Goal: Obtain resource: Download file/media

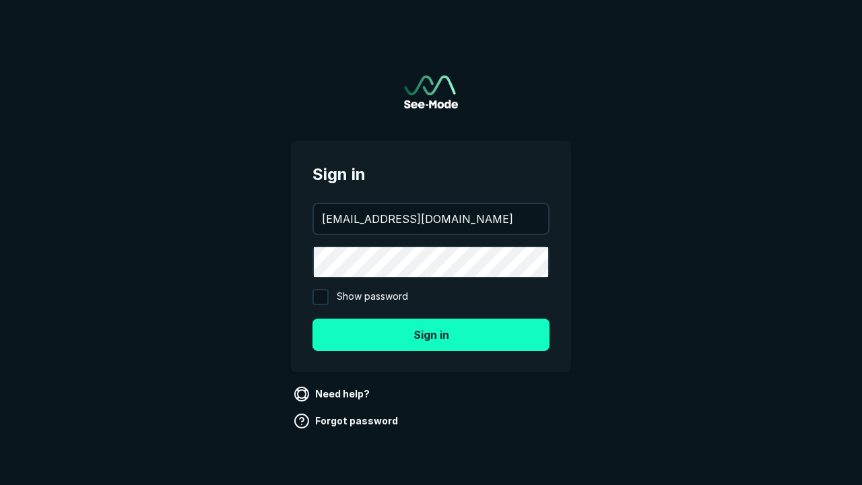
click at [431, 334] on button "Sign in" at bounding box center [430, 334] width 237 height 32
